Goal: Information Seeking & Learning: Learn about a topic

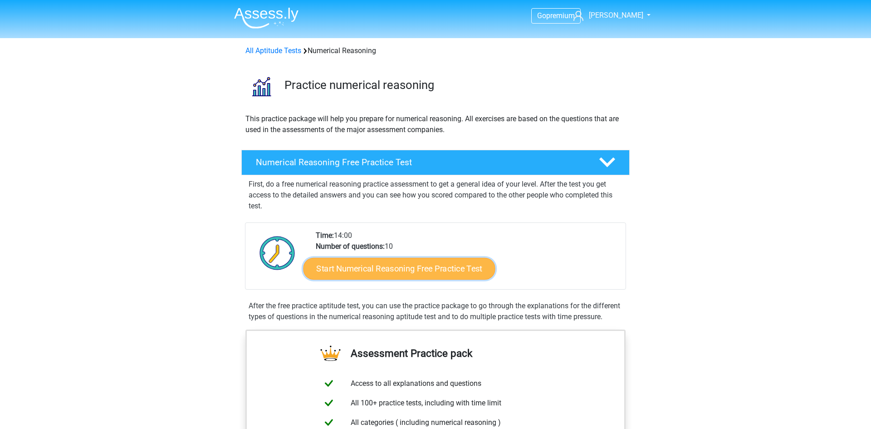
click at [439, 278] on link "Start Numerical Reasoning Free Practice Test" at bounding box center [399, 268] width 192 height 22
click at [442, 263] on link "Start Numerical Reasoning Free Practice Test" at bounding box center [399, 268] width 192 height 22
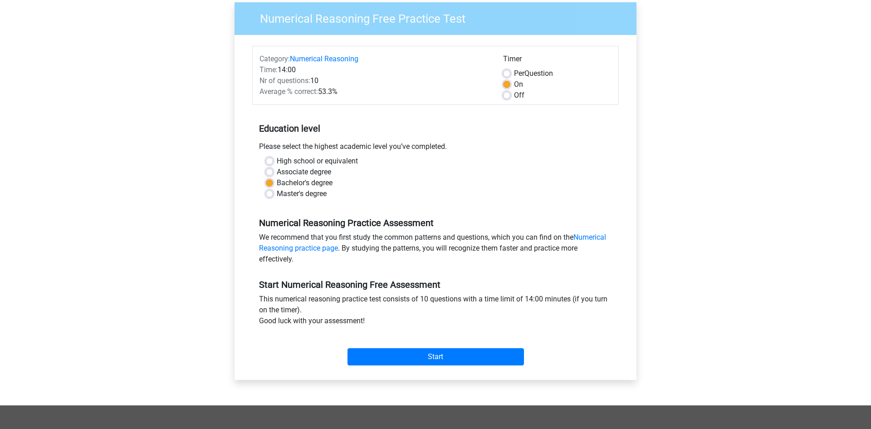
scroll to position [91, 0]
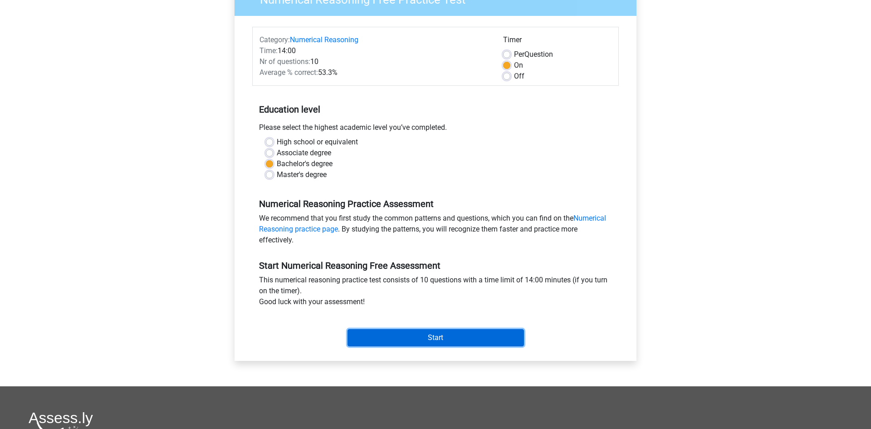
click at [456, 337] on input "Start" at bounding box center [435, 337] width 176 height 17
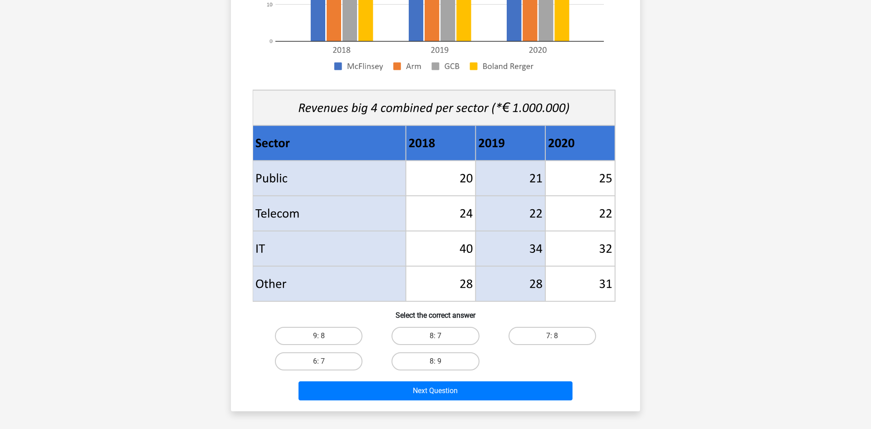
scroll to position [281, 0]
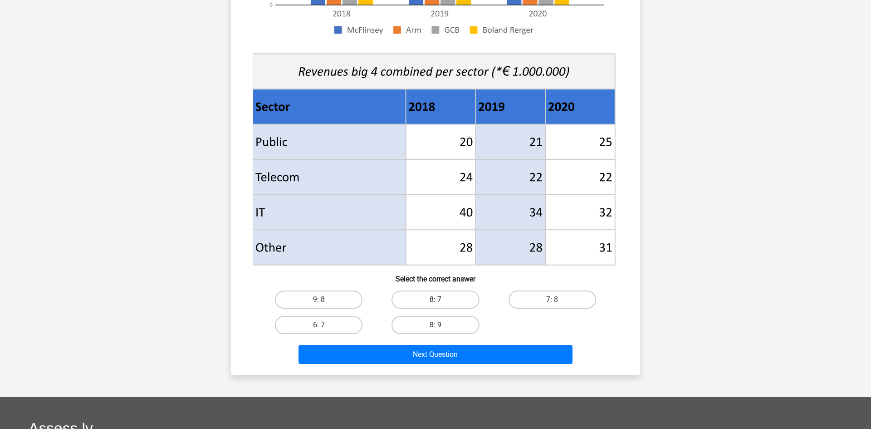
click at [432, 300] on label "8: 7" at bounding box center [435, 299] width 88 height 18
click at [435, 300] on input "8: 7" at bounding box center [438, 302] width 6 height 6
radio input "true"
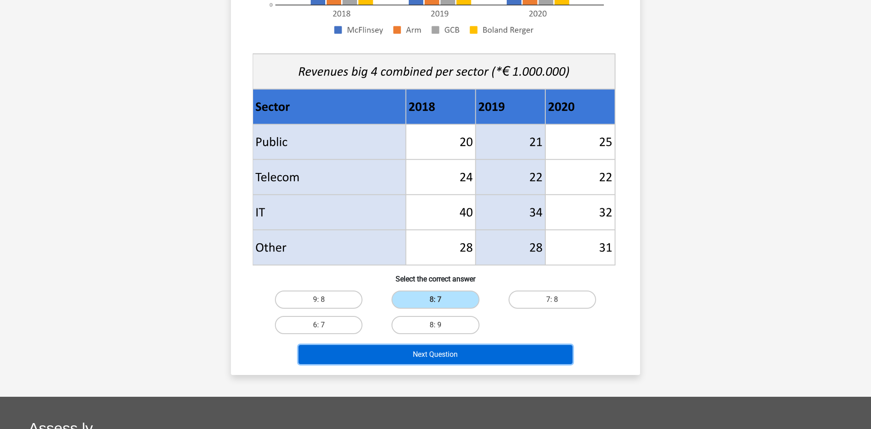
click at [456, 354] on button "Next Question" at bounding box center [435, 354] width 274 height 19
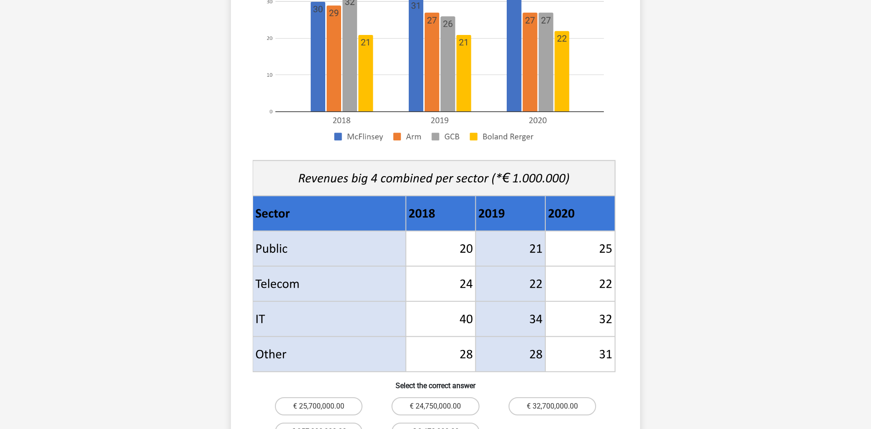
scroll to position [199, 0]
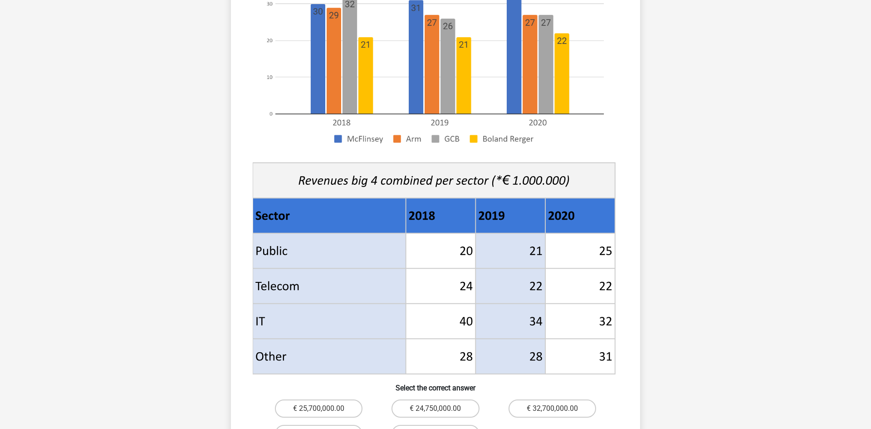
drag, startPoint x: 870, startPoint y: 23, endPoint x: 863, endPoint y: 142, distance: 119.5
click at [863, 142] on div "Go premium daniela danielacoc28@gmail.com" at bounding box center [435, 273] width 871 height 944
drag, startPoint x: 863, startPoint y: 142, endPoint x: 868, endPoint y: 192, distance: 50.6
click at [868, 192] on html "Go premium daniela danielacoc28@gmail.com" at bounding box center [435, 273] width 871 height 944
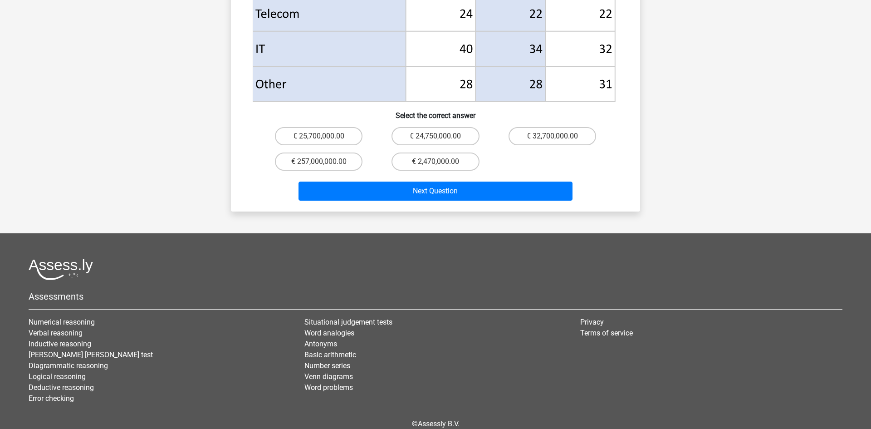
scroll to position [482, 0]
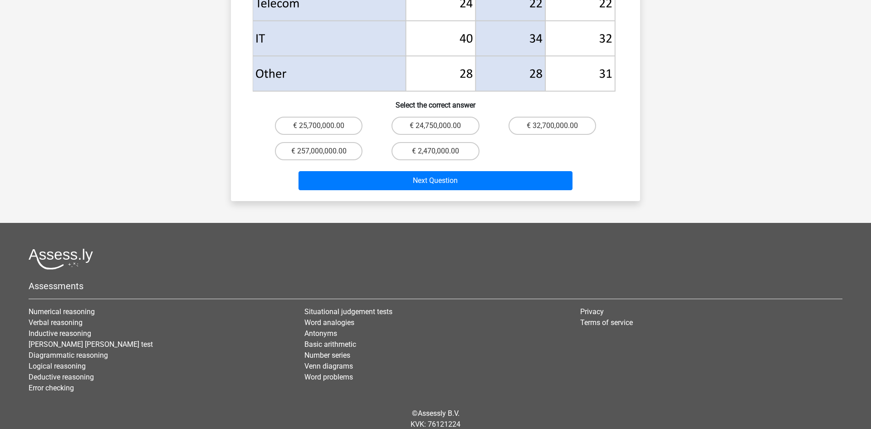
drag, startPoint x: 869, startPoint y: 143, endPoint x: 861, endPoint y: 303, distance: 160.8
click at [861, 303] on footer "Assessments Numerical reasoning Verbal reasoning Inductive reasoning Watson gla…" at bounding box center [435, 342] width 871 height 239
click at [445, 117] on label "€ 24,750,000.00" at bounding box center [435, 126] width 88 height 18
click at [441, 126] on input "€ 24,750,000.00" at bounding box center [438, 129] width 6 height 6
radio input "true"
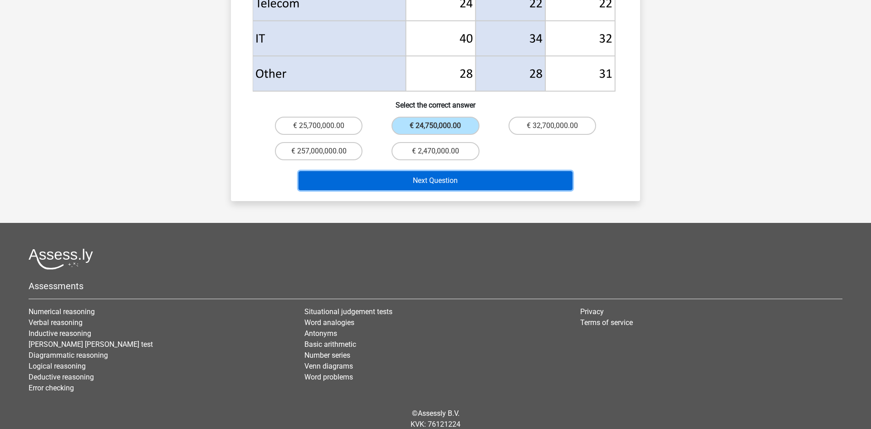
click at [461, 171] on button "Next Question" at bounding box center [435, 180] width 274 height 19
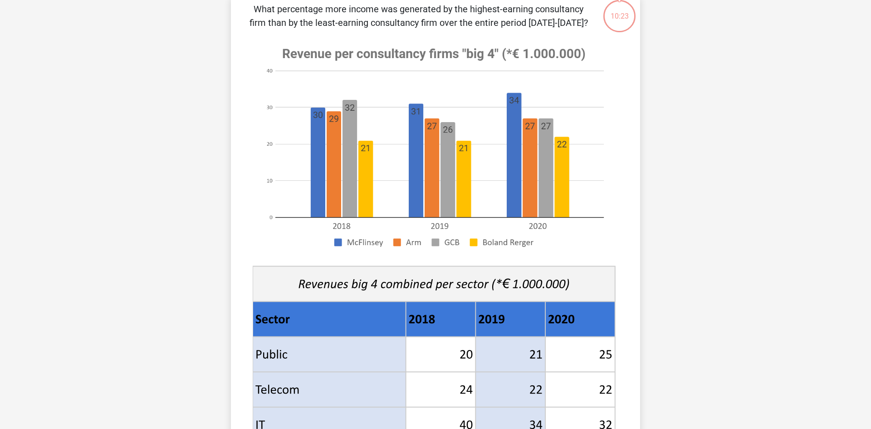
scroll to position [45, 0]
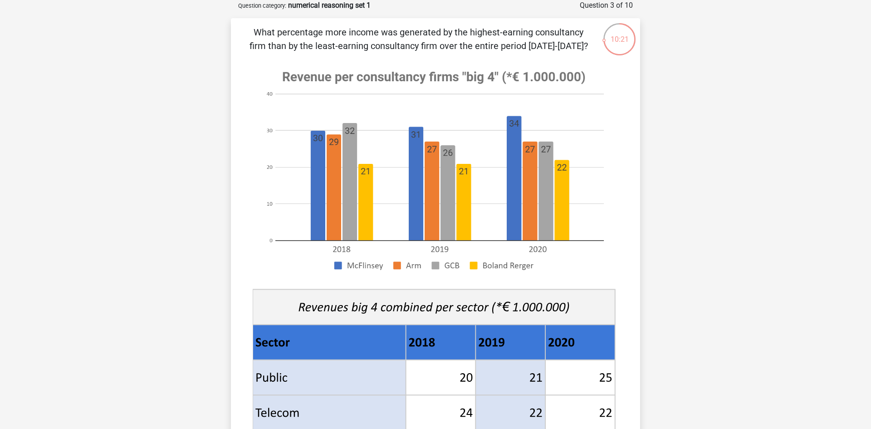
drag, startPoint x: 870, startPoint y: 118, endPoint x: 870, endPoint y: 85, distance: 33.1
click at [870, 85] on html "Go premium daniela danielacoc28@gmail.com" at bounding box center [435, 413] width 871 height 917
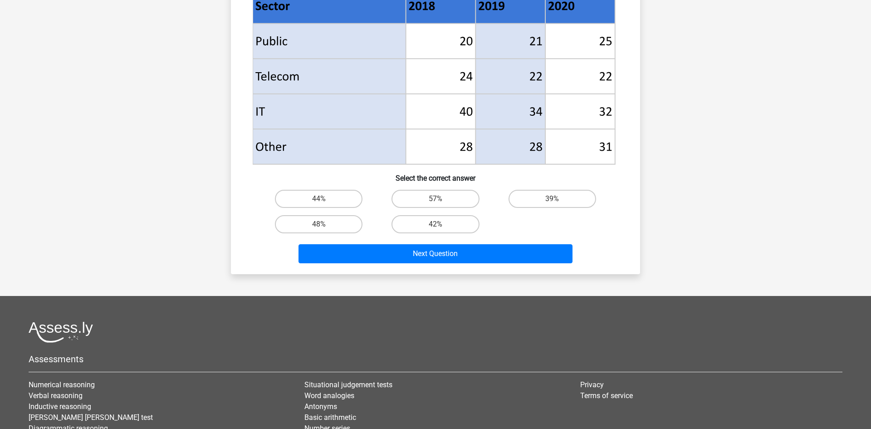
scroll to position [380, 0]
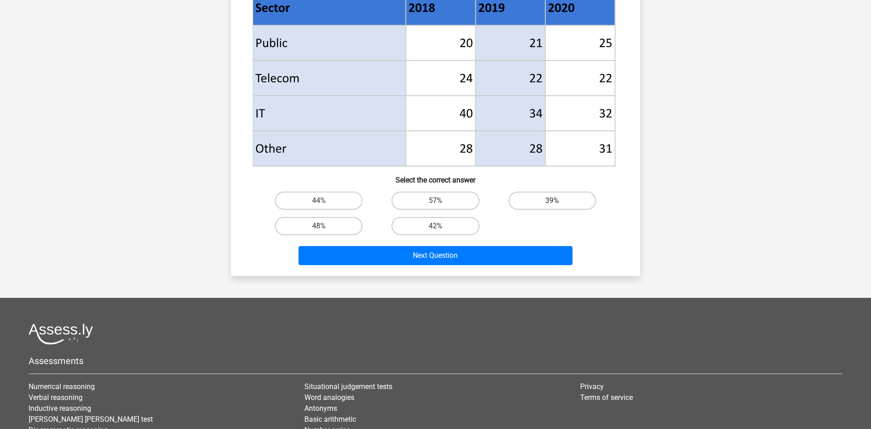
click at [565, 204] on label "39%" at bounding box center [552, 200] width 88 height 18
click at [558, 204] on input "39%" at bounding box center [555, 203] width 6 height 6
radio input "true"
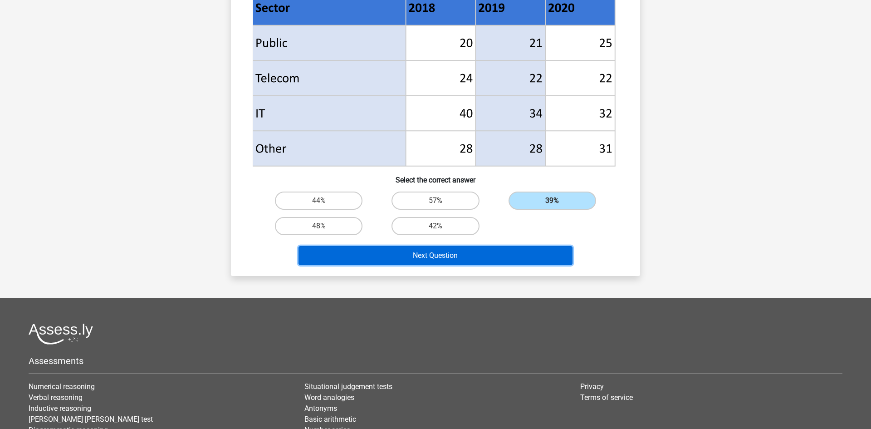
click at [517, 246] on button "Next Question" at bounding box center [435, 255] width 274 height 19
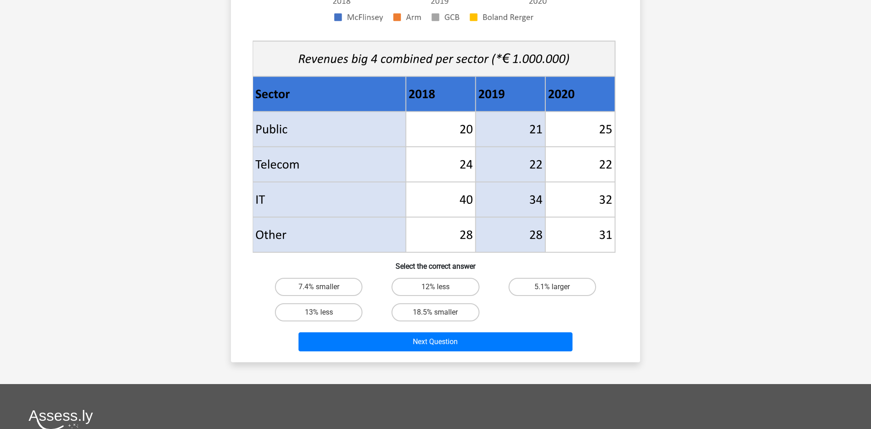
scroll to position [292, 0]
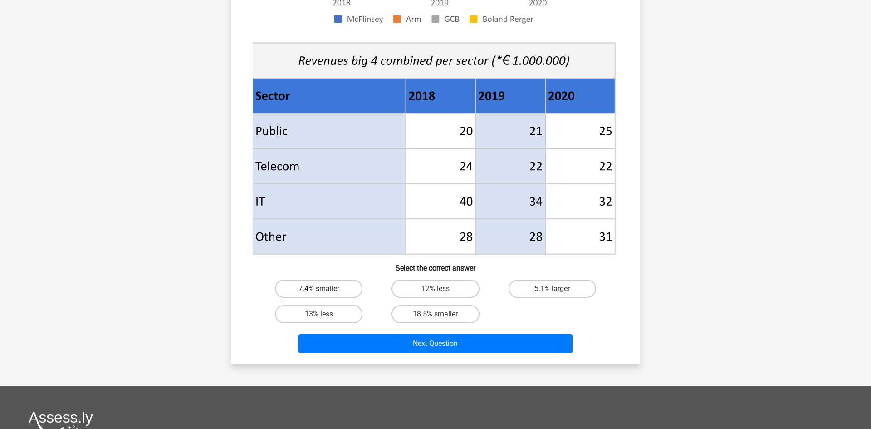
click at [337, 288] on label "7.4% smaller" at bounding box center [319, 288] width 88 height 18
click at [325, 288] on input "7.4% smaller" at bounding box center [322, 291] width 6 height 6
radio input "true"
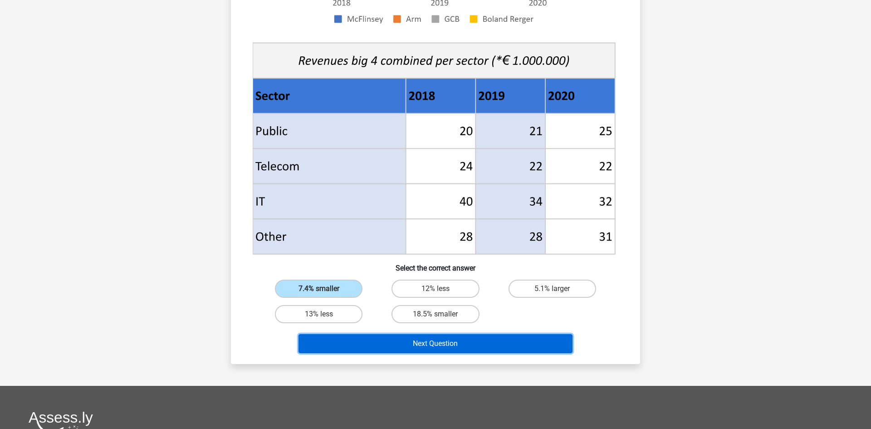
click at [380, 335] on button "Next Question" at bounding box center [435, 343] width 274 height 19
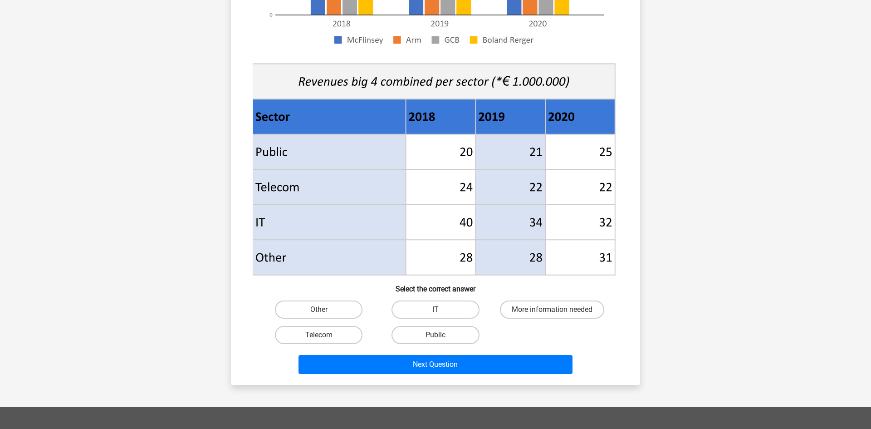
scroll to position [273, 0]
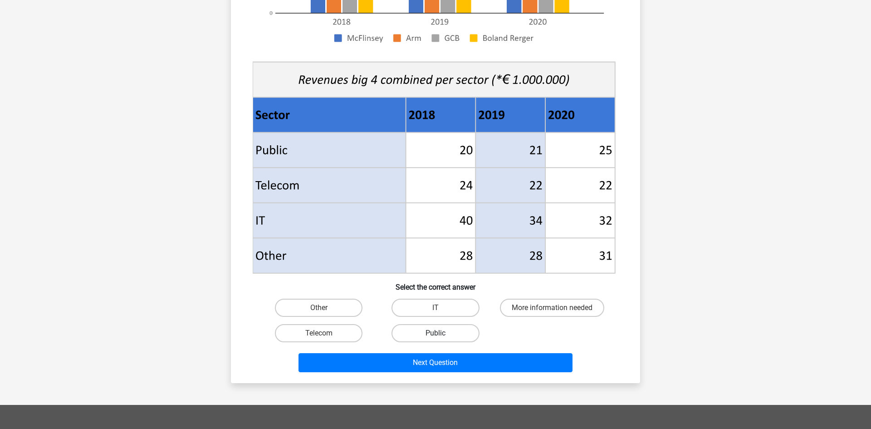
click at [430, 331] on label "Public" at bounding box center [435, 333] width 88 height 18
click at [435, 333] on input "Public" at bounding box center [438, 336] width 6 height 6
radio input "true"
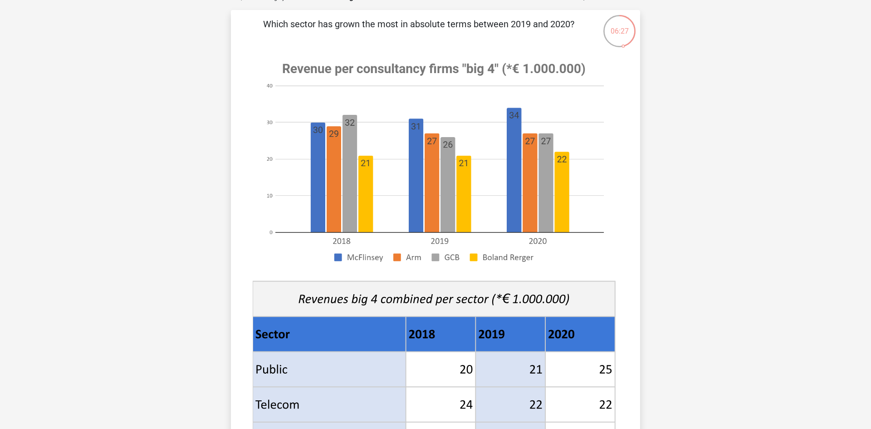
scroll to position [0, 0]
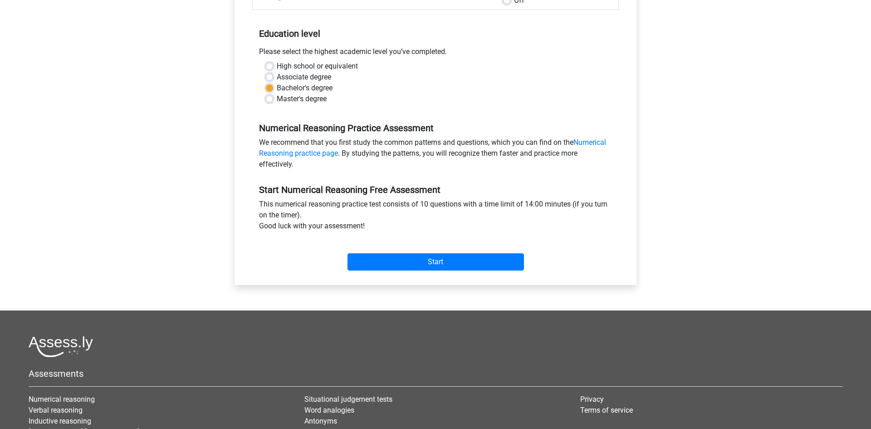
scroll to position [178, 0]
